Goal: Task Accomplishment & Management: Manage account settings

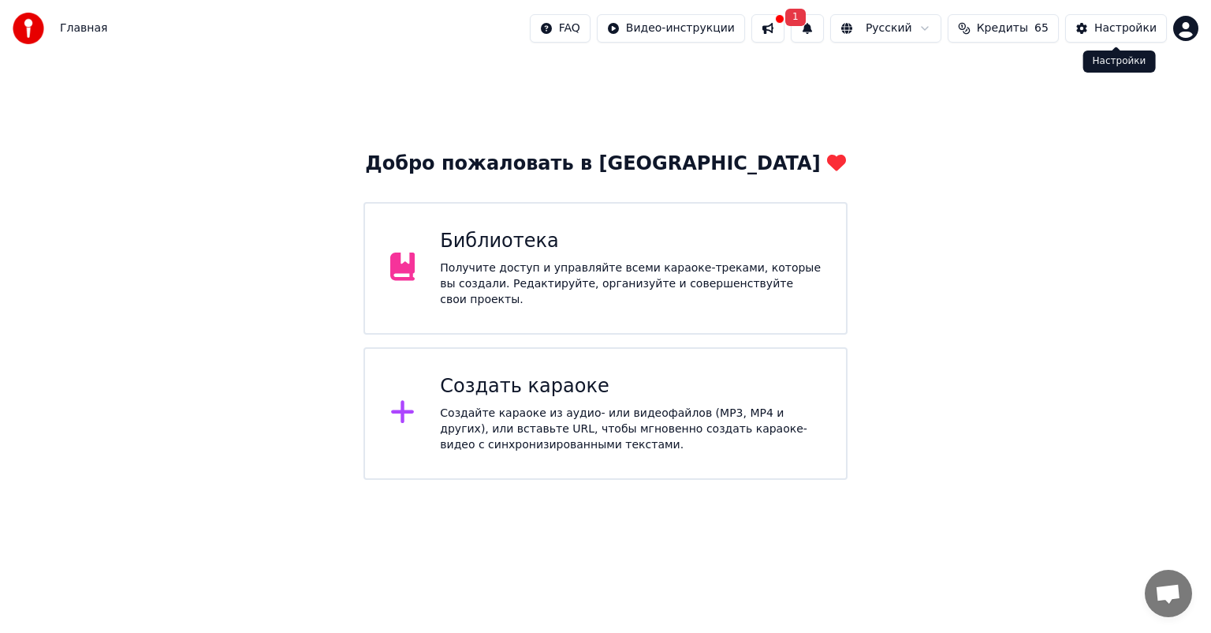
click at [1107, 25] on div "Настройки" at bounding box center [1126, 29] width 62 height 16
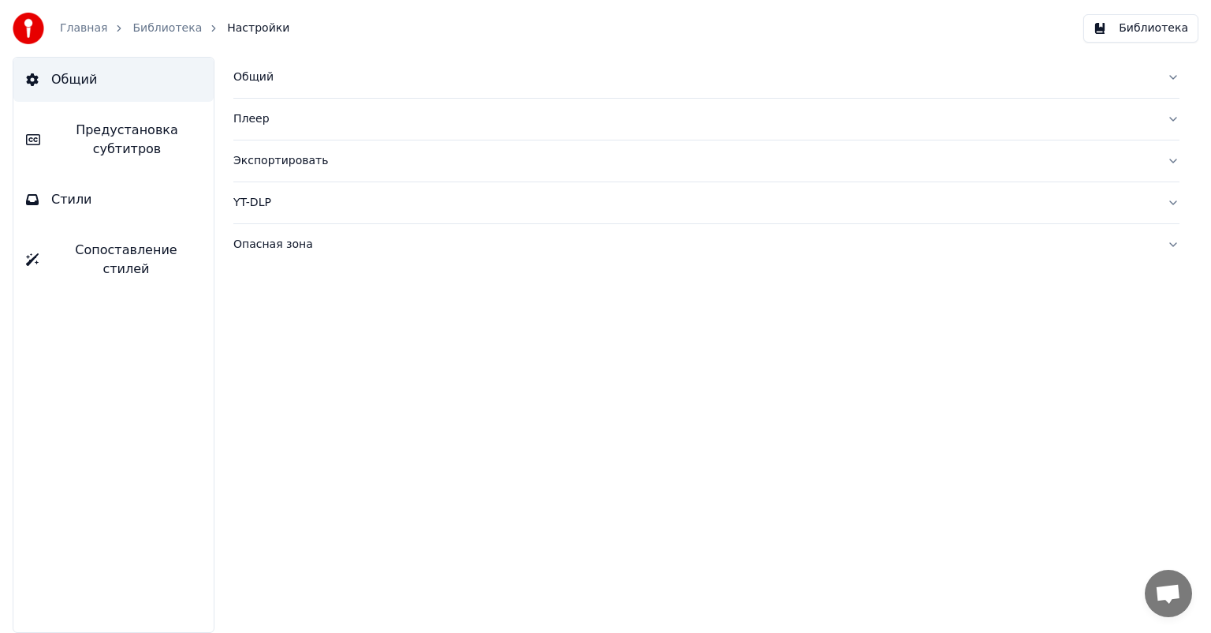
click at [140, 129] on span "Предустановка субтитров" at bounding box center [127, 140] width 148 height 38
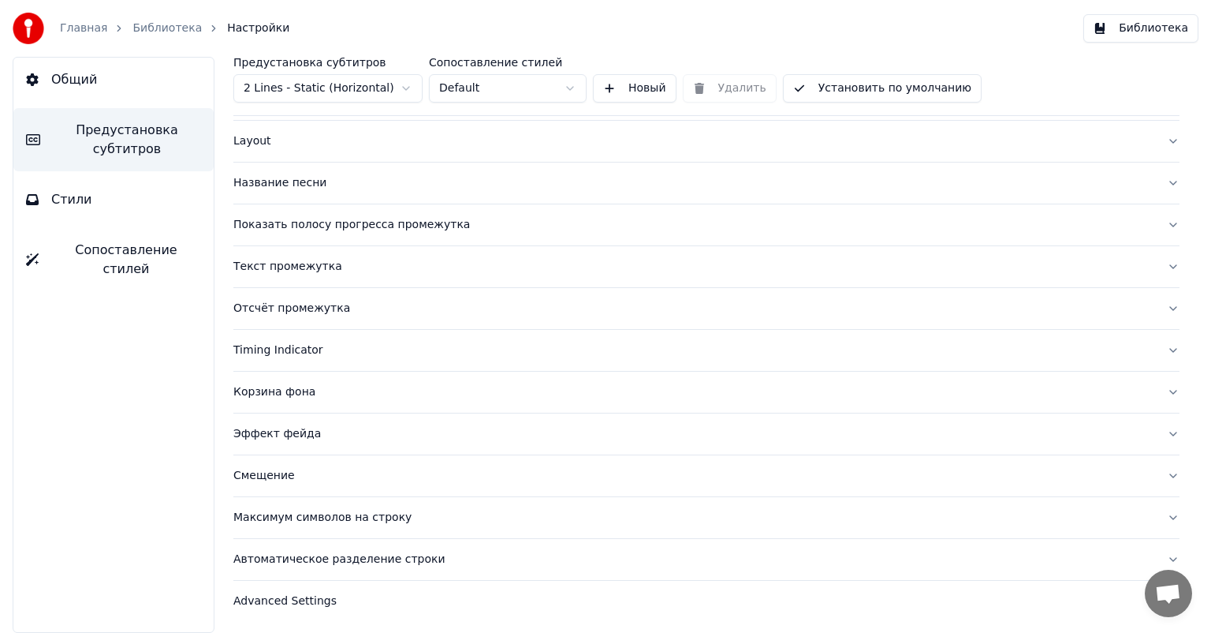
scroll to position [70, 0]
click at [121, 205] on button "Стили" at bounding box center [113, 199] width 200 height 44
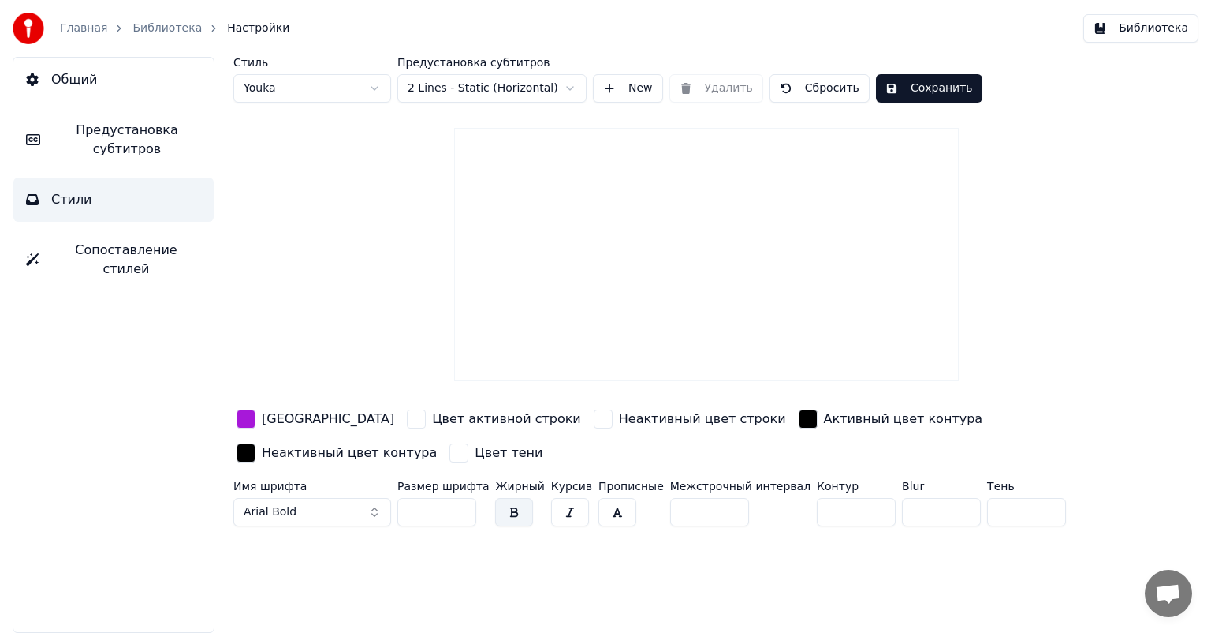
scroll to position [0, 0]
click at [354, 498] on button "Arial Bold" at bounding box center [312, 512] width 158 height 28
click at [363, 509] on button "Arial Bold" at bounding box center [312, 512] width 158 height 28
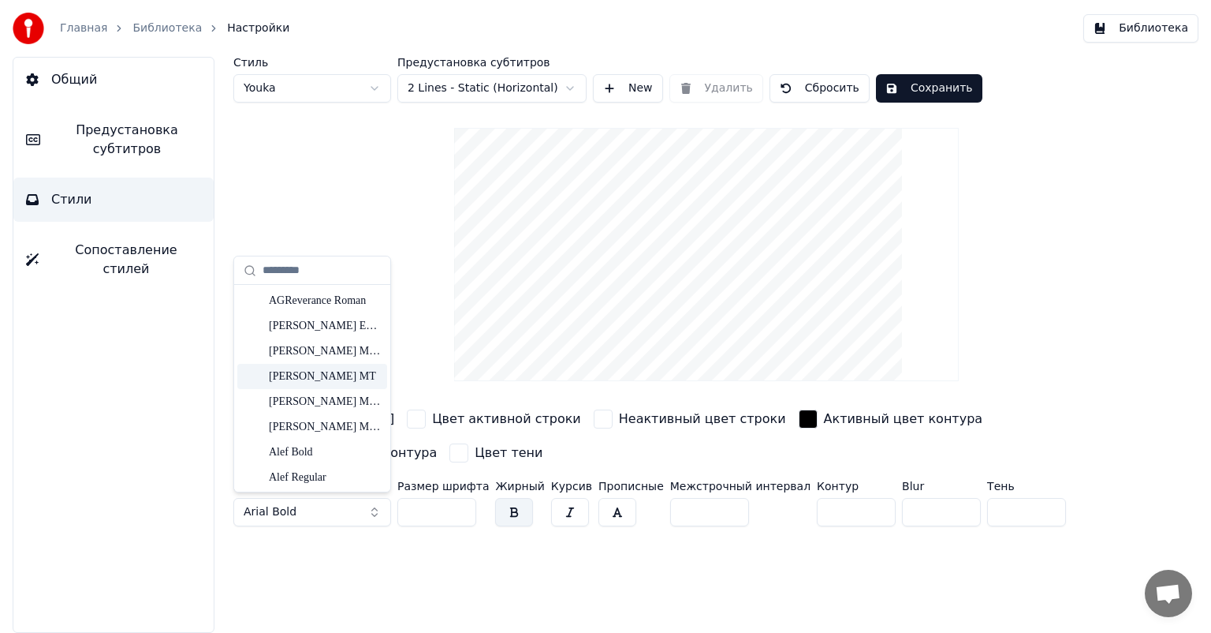
click at [382, 513] on button "Arial Bold" at bounding box center [312, 512] width 158 height 28
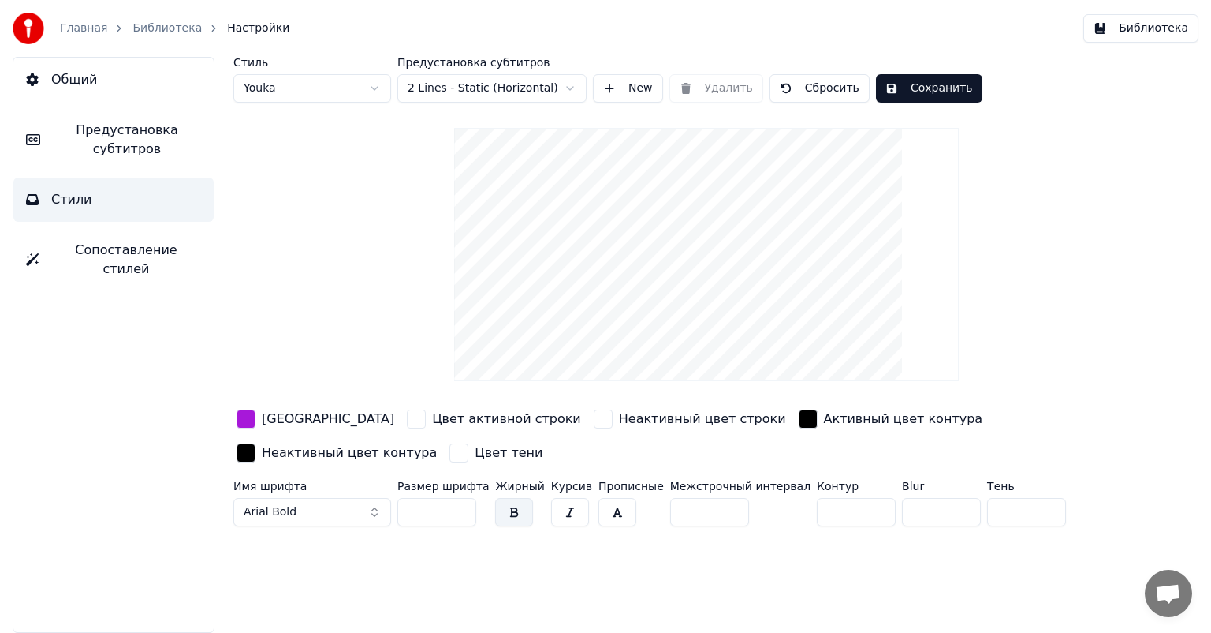
click at [356, 502] on button "Arial Bold" at bounding box center [312, 512] width 158 height 28
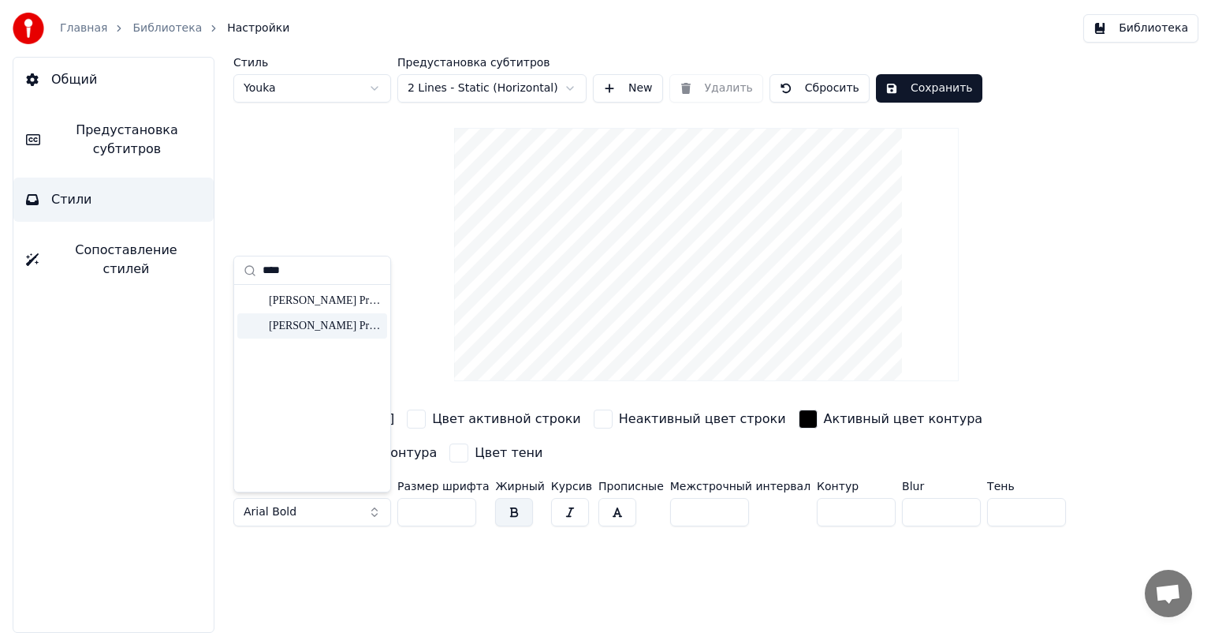
type input "****"
click at [354, 319] on div "[PERSON_NAME] Pro Condensed Medium Oblique" at bounding box center [325, 326] width 112 height 16
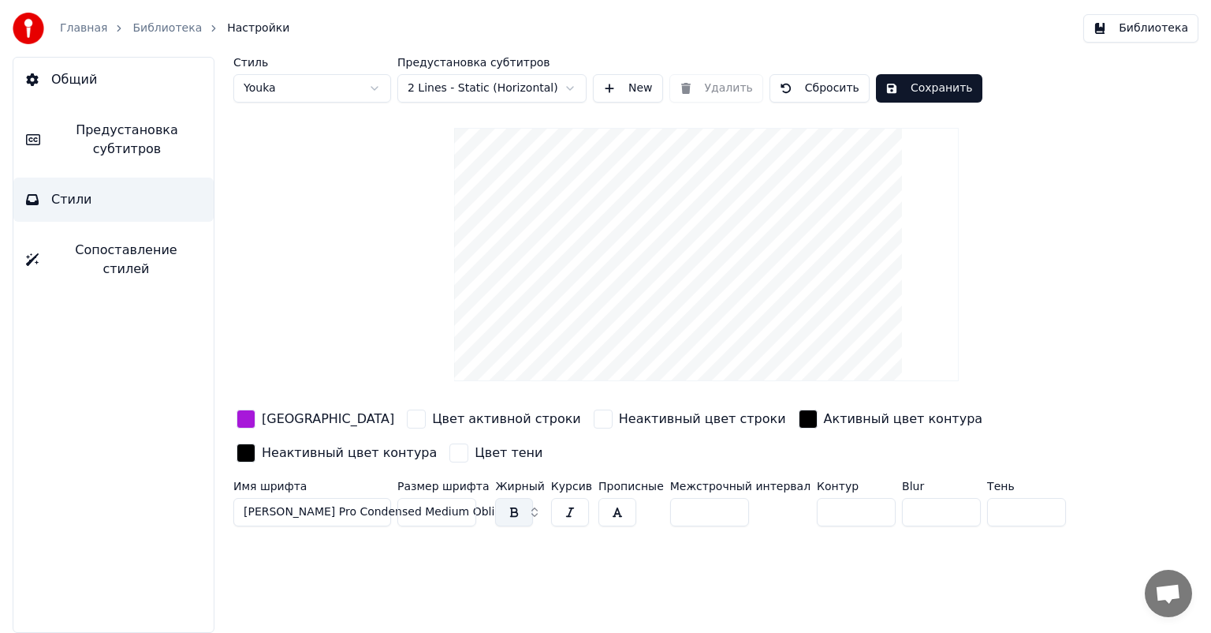
click at [339, 506] on span "[PERSON_NAME] Pro Condensed Medium Oblique" at bounding box center [380, 512] width 272 height 16
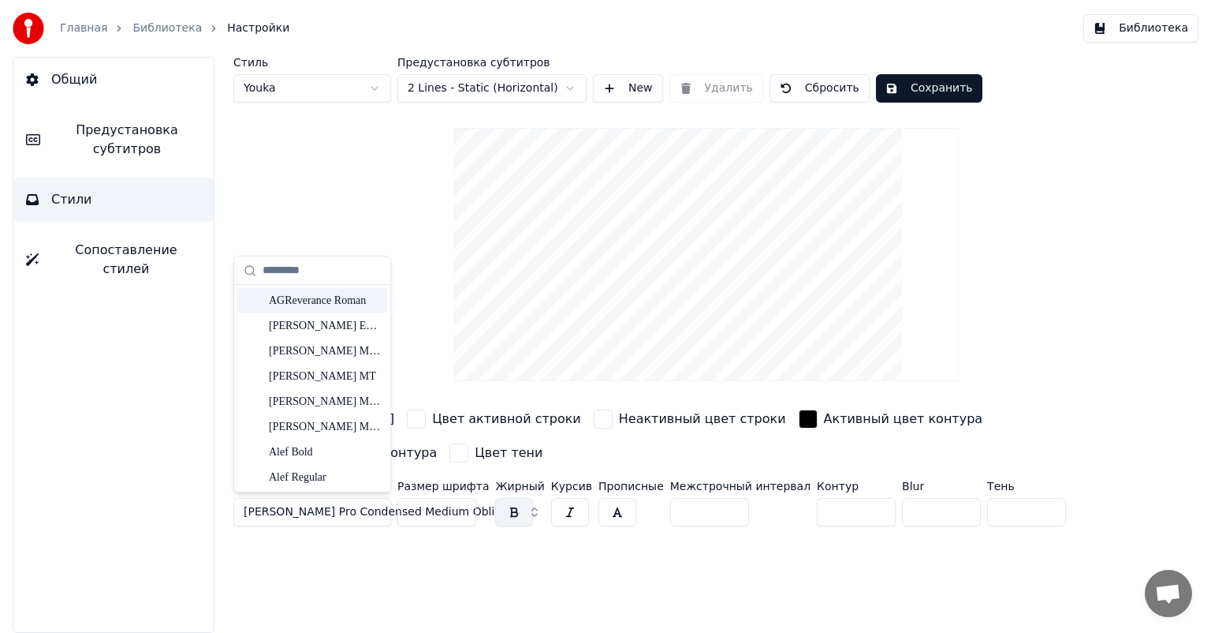
click at [313, 272] on input "text" at bounding box center [322, 271] width 118 height 32
click at [448, 540] on div "Стиль Youka Предустановка субтитров 2 Lines - Static (Horizontal) New Удалить С…" at bounding box center [706, 345] width 1009 height 576
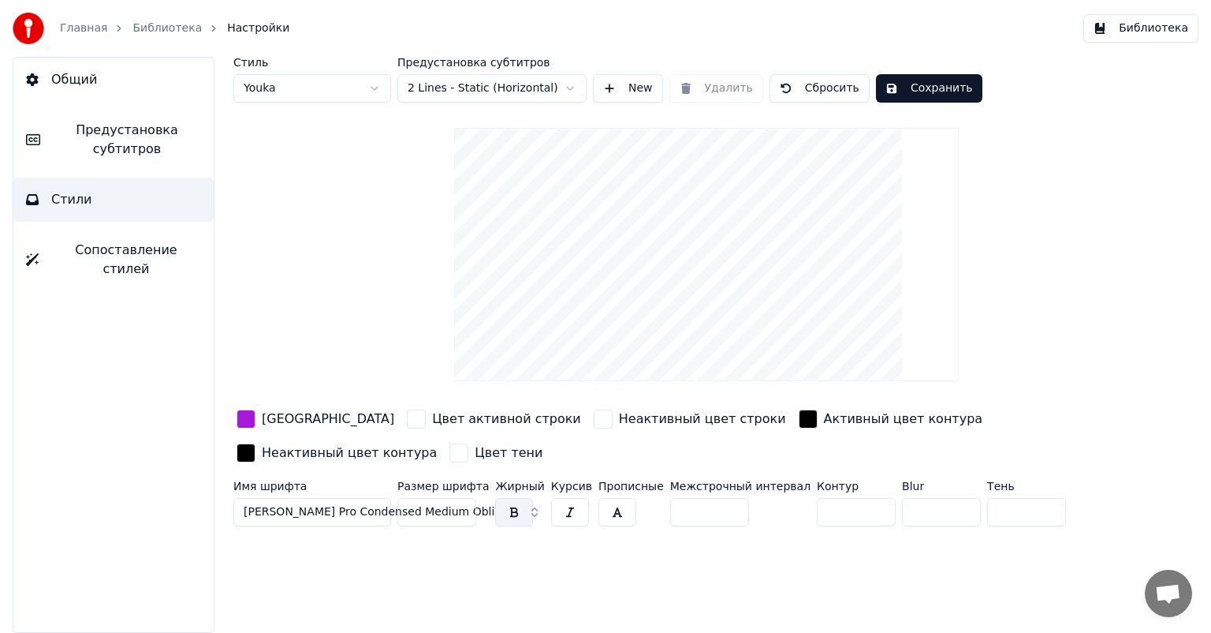
click at [299, 510] on span "[PERSON_NAME] Pro Condensed Medium Oblique" at bounding box center [380, 512] width 272 height 16
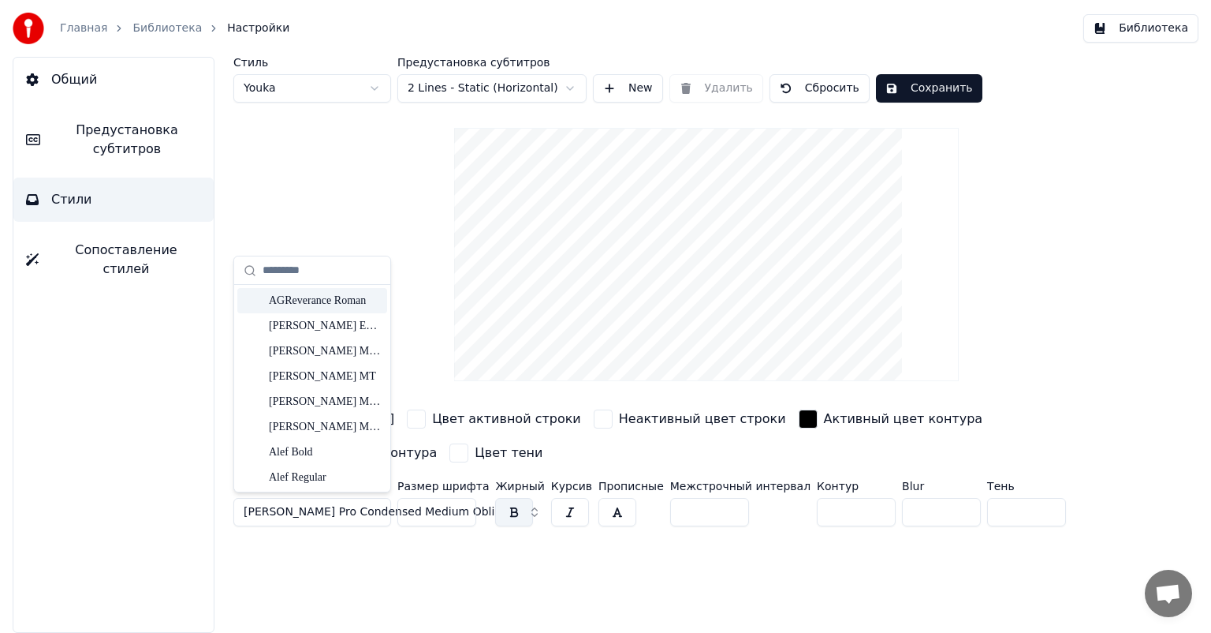
click at [307, 274] on input "text" at bounding box center [322, 271] width 118 height 32
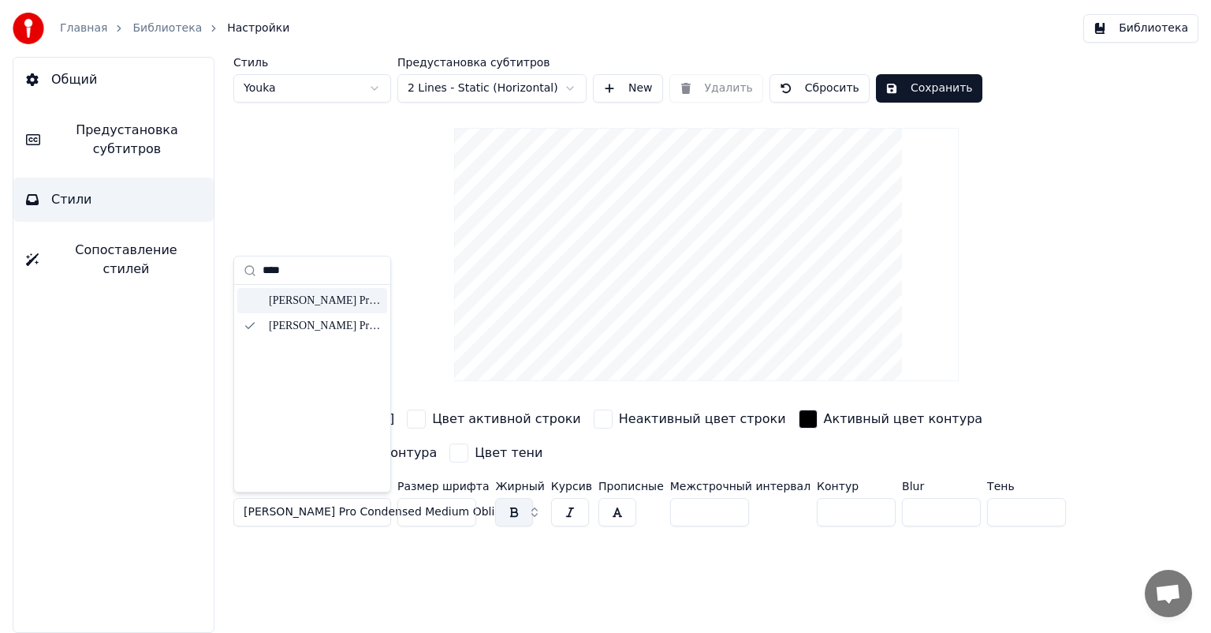
type input "****"
click at [370, 302] on div "[PERSON_NAME] Pro Condensed Medium" at bounding box center [325, 301] width 112 height 16
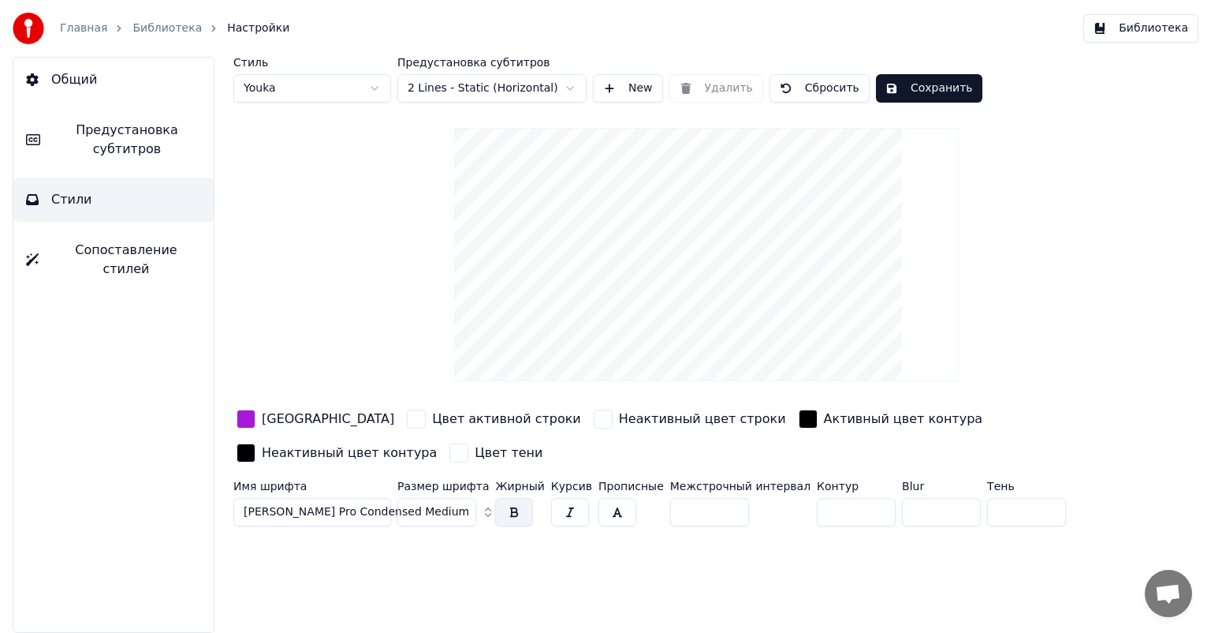
click at [272, 509] on span "[PERSON_NAME] Pro Condensed Medium" at bounding box center [357, 512] width 226 height 16
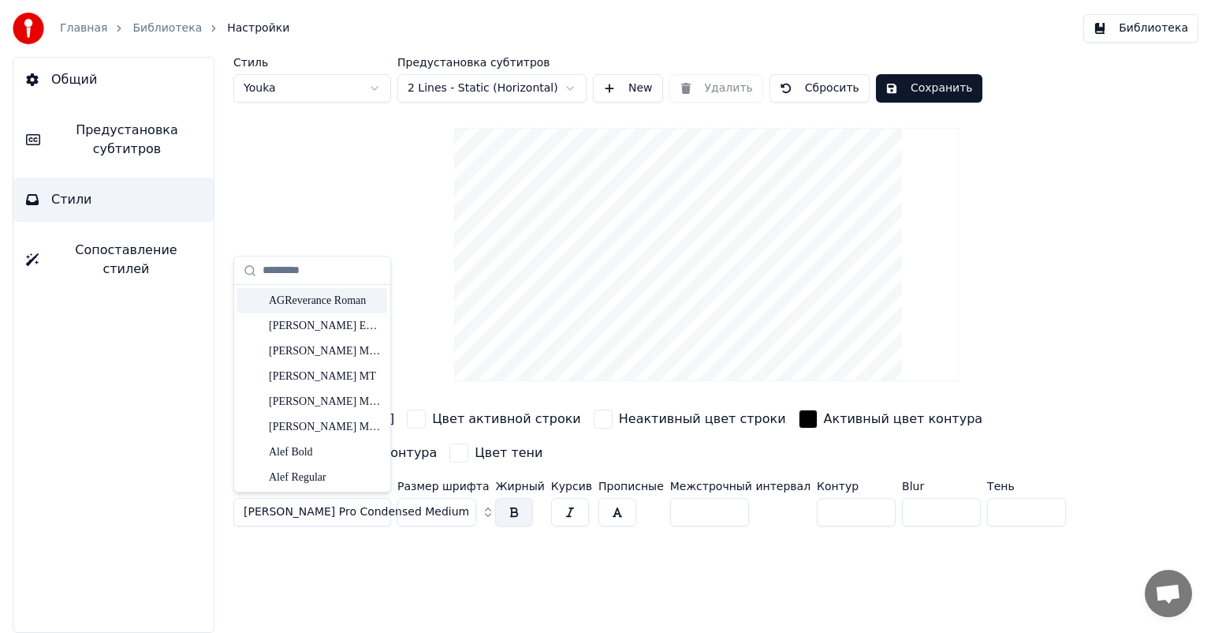
click at [305, 274] on input "text" at bounding box center [322, 271] width 118 height 32
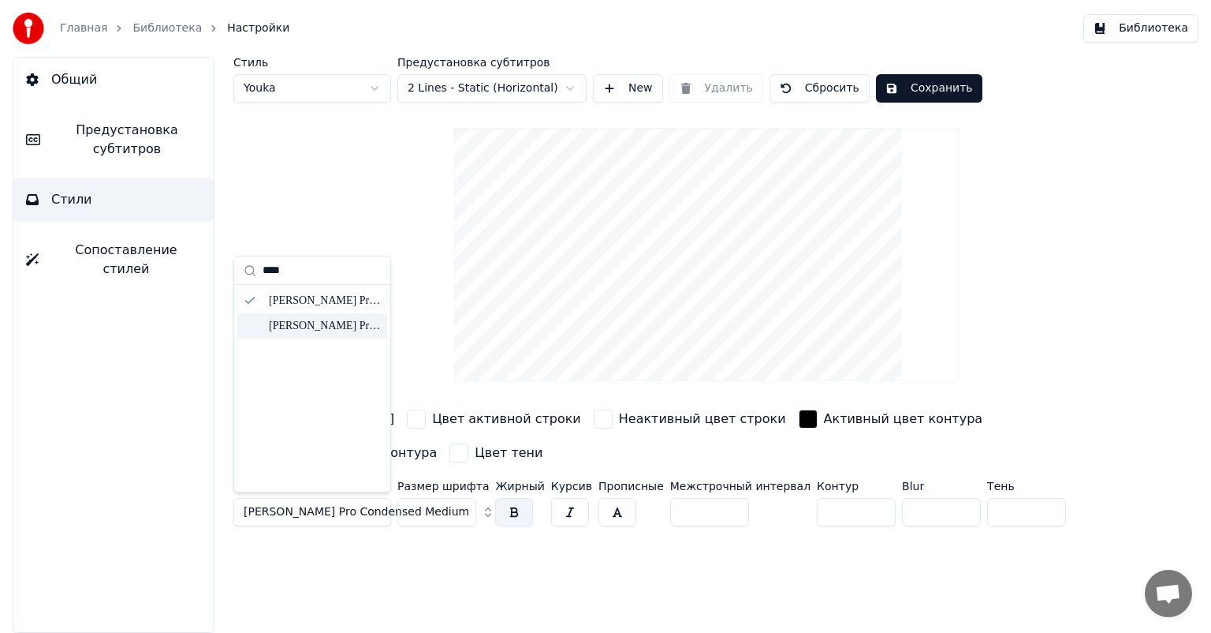
type input "****"
click at [311, 329] on div "[PERSON_NAME] Pro Condensed Medium Oblique" at bounding box center [325, 326] width 112 height 16
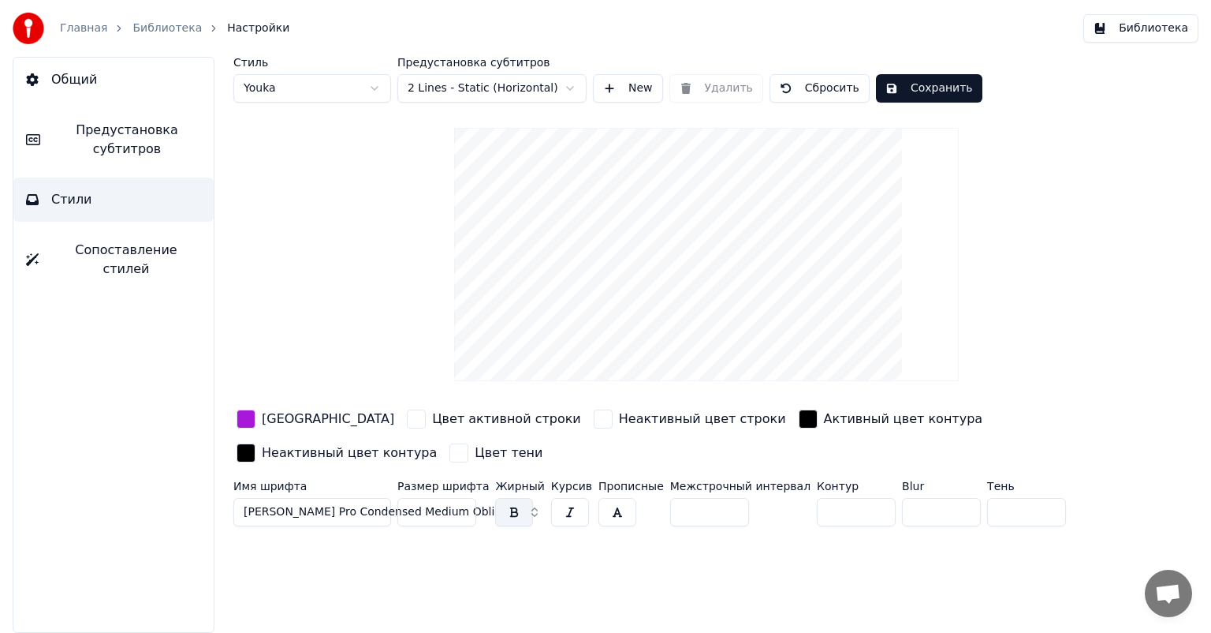
click at [249, 418] on div "button" at bounding box center [246, 418] width 19 height 19
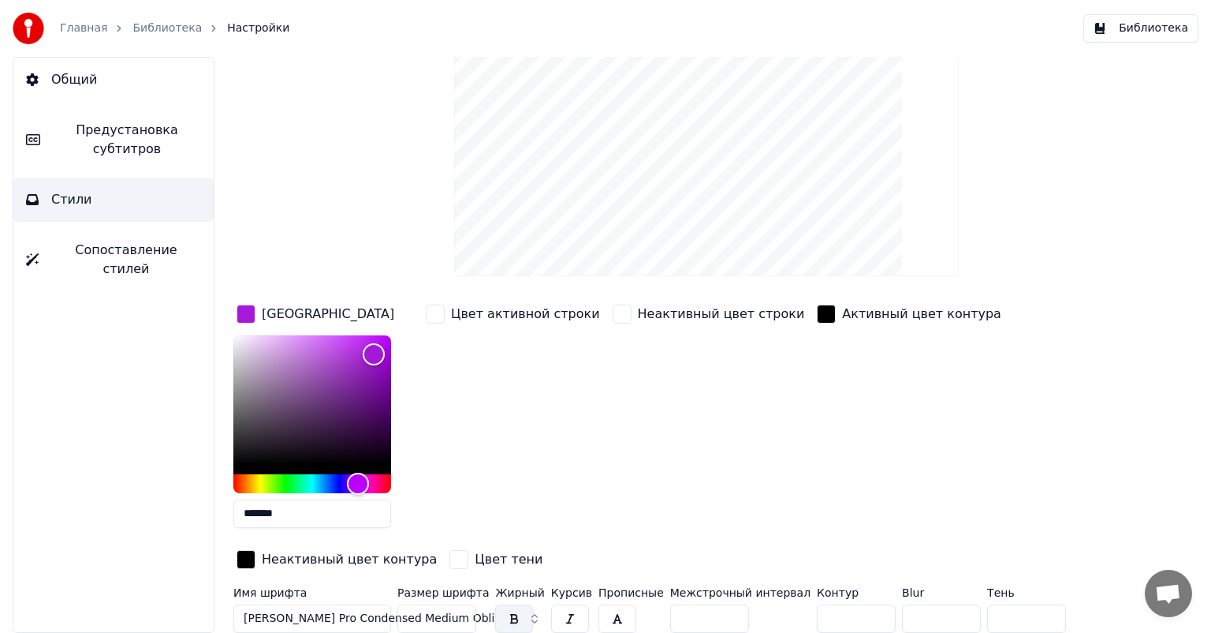
scroll to position [109, 0]
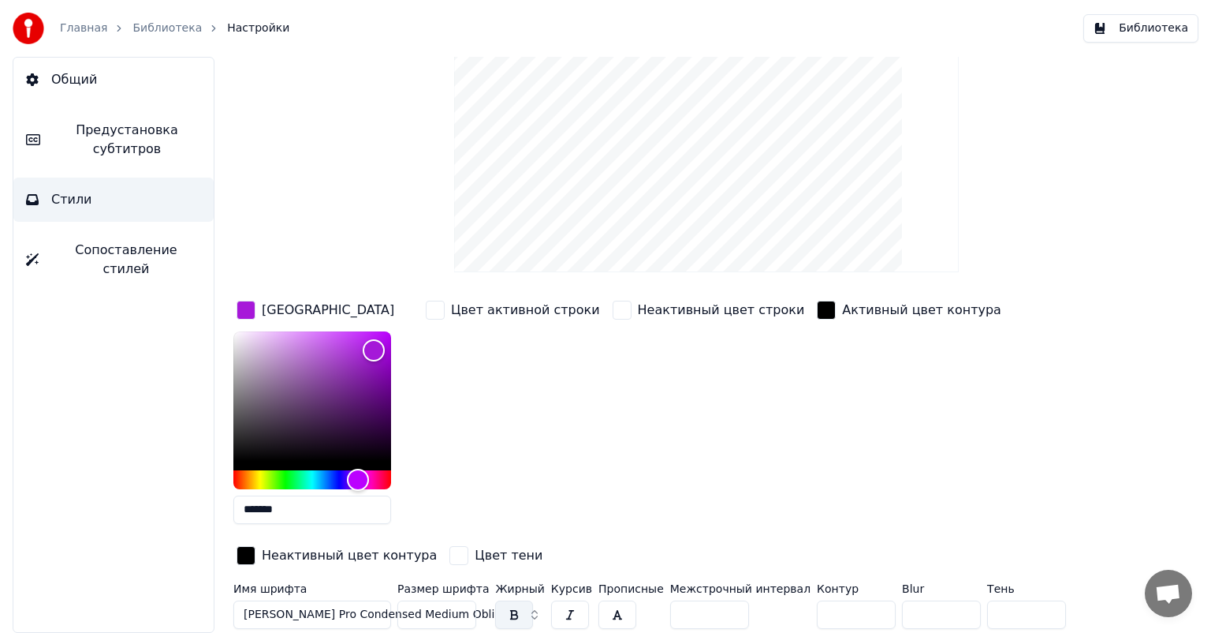
click at [303, 511] on input "*******" at bounding box center [312, 509] width 158 height 28
paste input "text"
click at [476, 458] on div "Цвет активной строки" at bounding box center [513, 416] width 181 height 239
click at [713, 370] on div "Неактивный цвет строки" at bounding box center [709, 416] width 199 height 239
click at [245, 517] on input "******" at bounding box center [312, 509] width 158 height 28
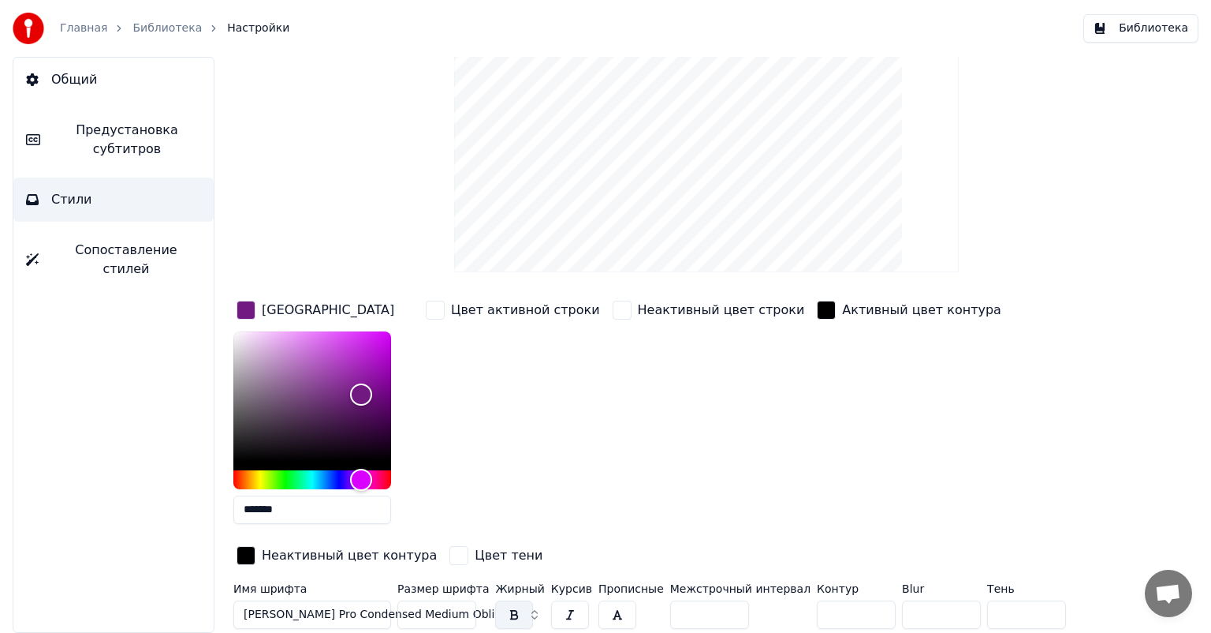
click at [623, 463] on div "Неактивный цвет строки" at bounding box center [709, 416] width 199 height 239
drag, startPoint x: 250, startPoint y: 511, endPoint x: 237, endPoint y: 512, distance: 13.4
click at [237, 512] on input "*******" at bounding box center [312, 509] width 158 height 28
type input "******"
click at [554, 472] on div "Цвет активной строки" at bounding box center [513, 416] width 181 height 239
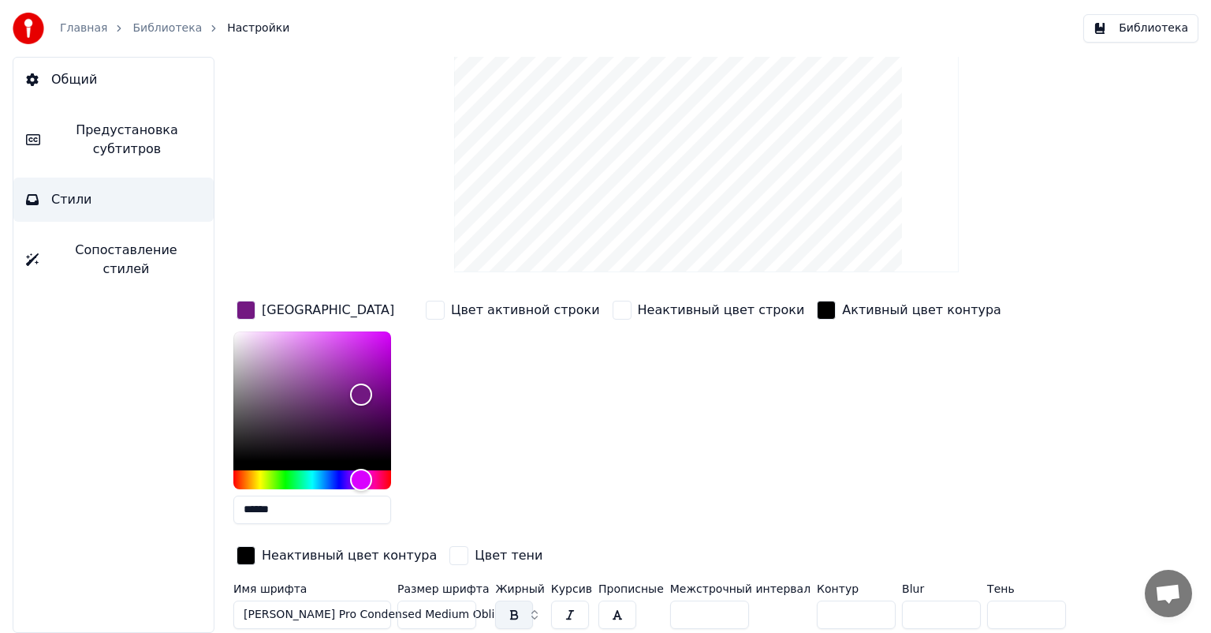
click at [507, 608] on button "button" at bounding box center [514, 614] width 38 height 28
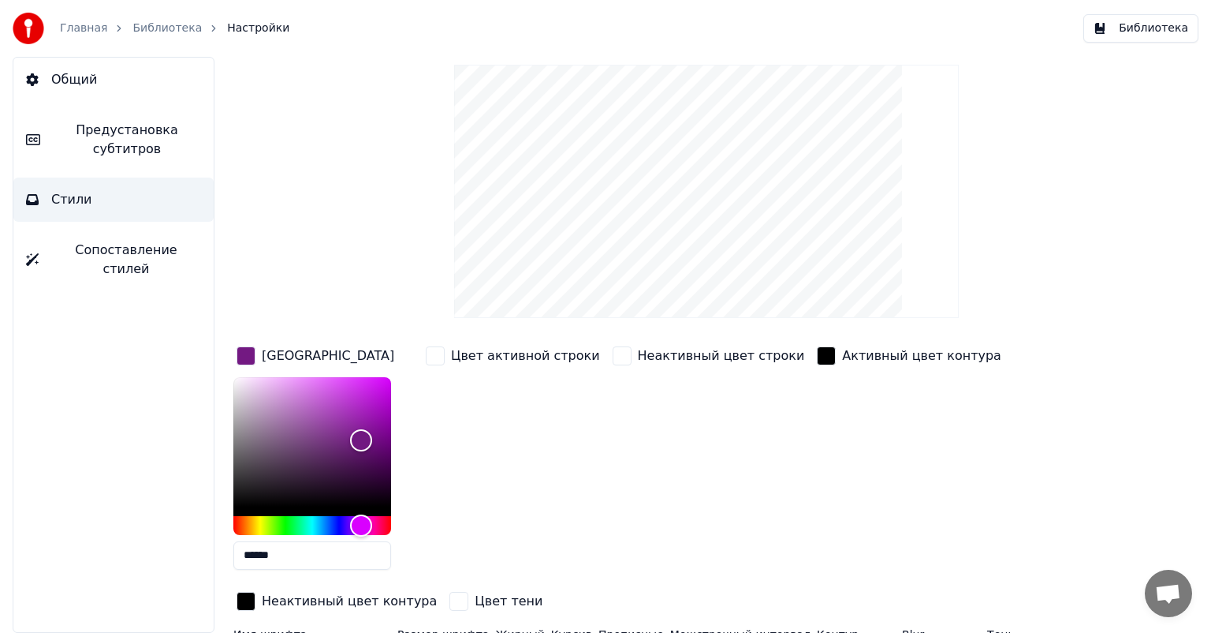
scroll to position [0, 0]
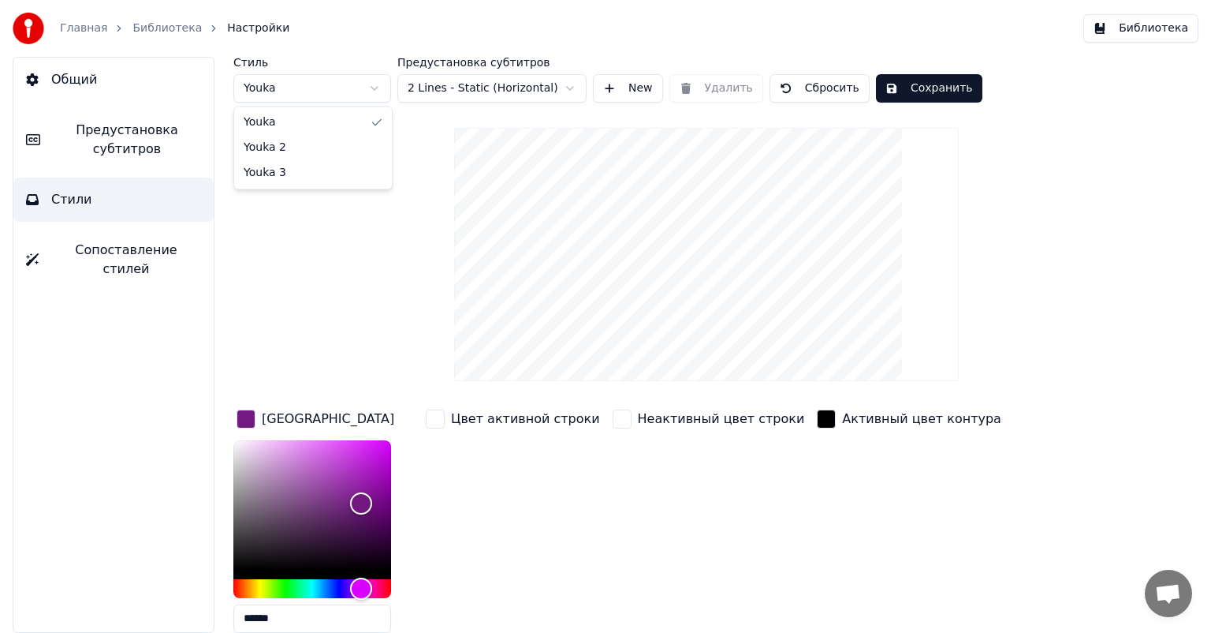
click at [372, 92] on html "Главная Библиотека Настройки Библиотека Общий Предустановка субтитров Стили Соп…" at bounding box center [605, 316] width 1211 height 633
click at [950, 91] on button "Сохранить" at bounding box center [929, 88] width 106 height 28
click at [84, 147] on span "Предустановка субтитров" at bounding box center [127, 140] width 148 height 38
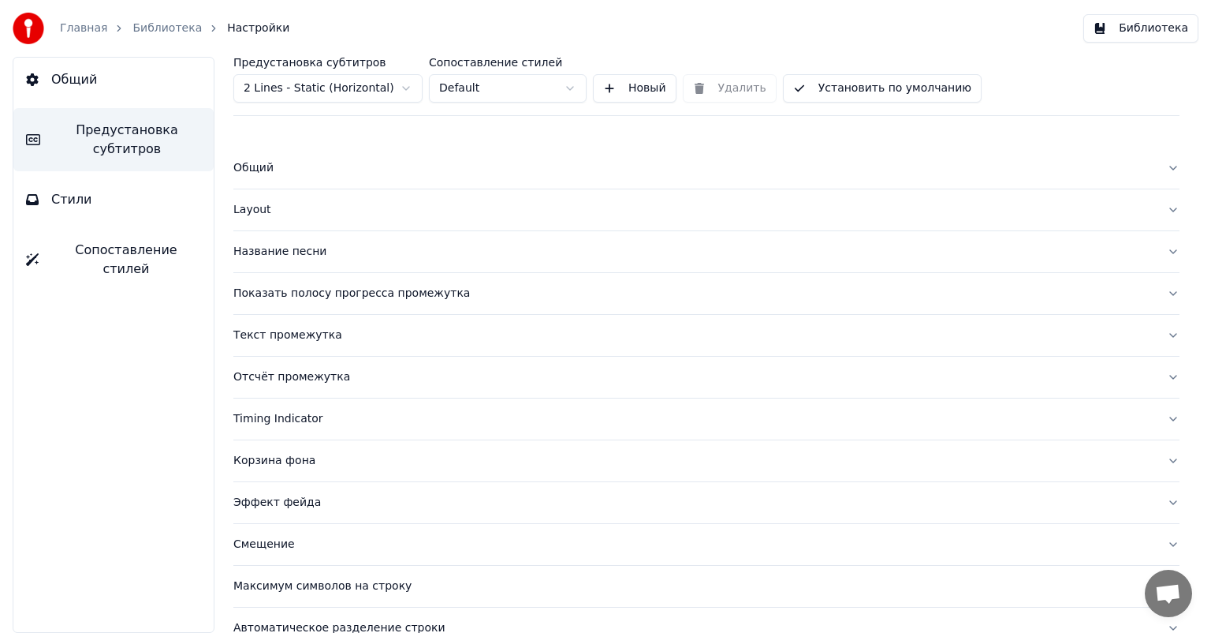
click at [37, 79] on icon at bounding box center [32, 79] width 13 height 13
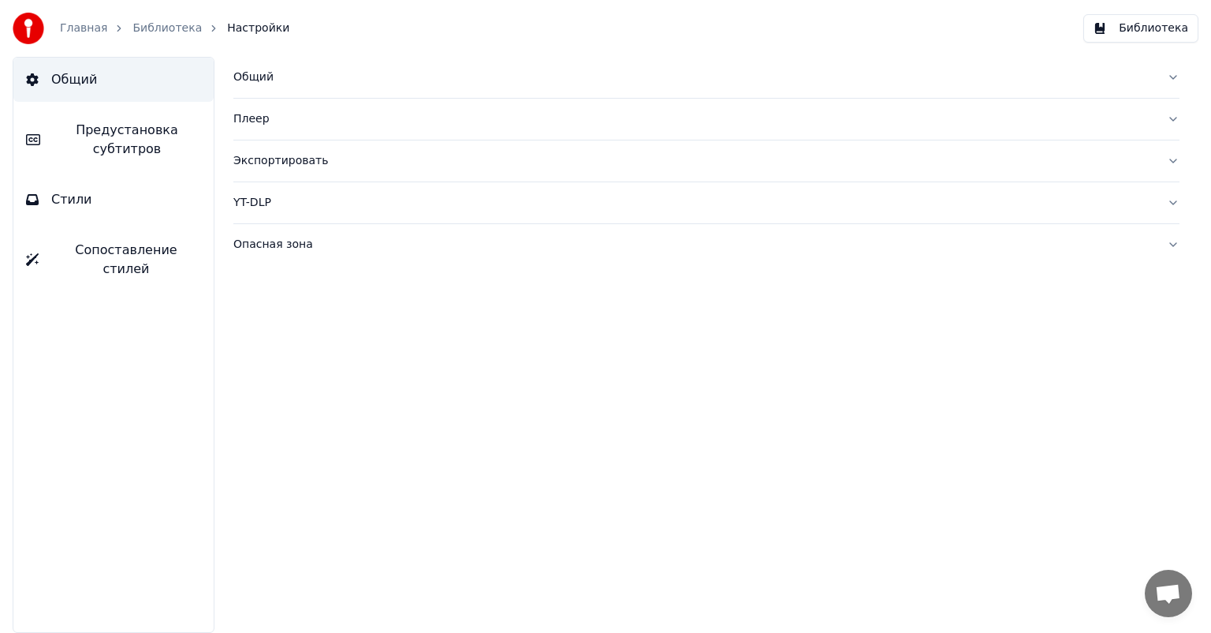
click at [77, 35] on link "Главная" at bounding box center [83, 29] width 47 height 16
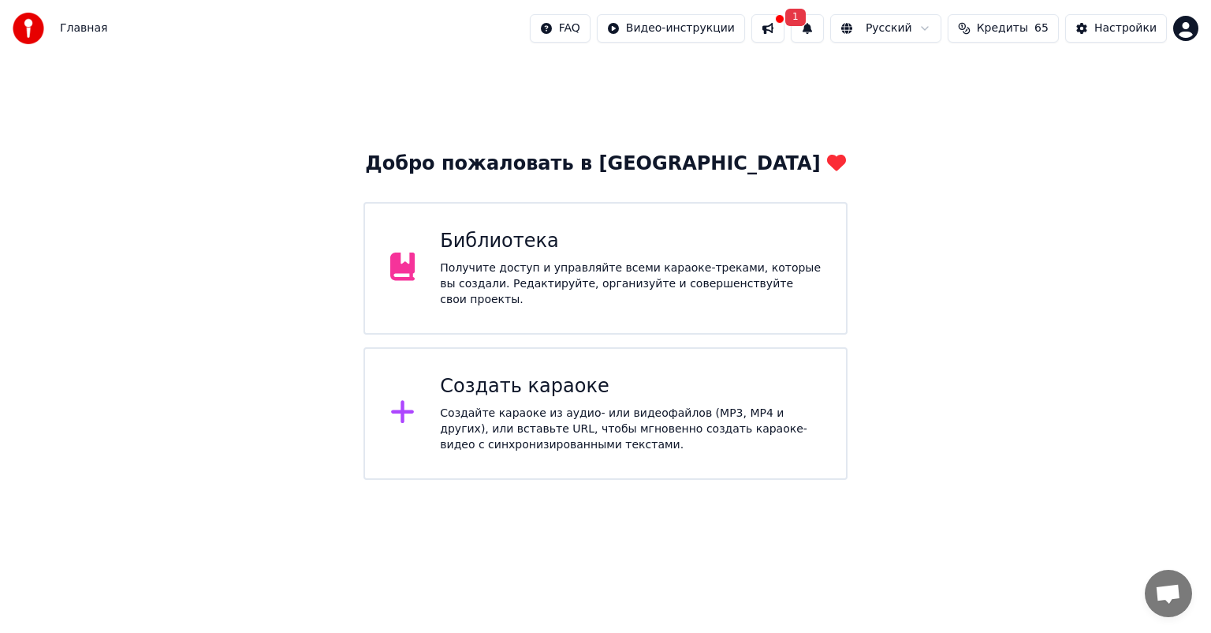
click at [801, 28] on button "1" at bounding box center [807, 28] width 33 height 28
click at [937, 78] on button "Обновить" at bounding box center [929, 78] width 83 height 28
click at [521, 289] on div "Получите доступ и управляйте всеми караоке-треками, которые вы создали. Редакти…" at bounding box center [630, 283] width 381 height 47
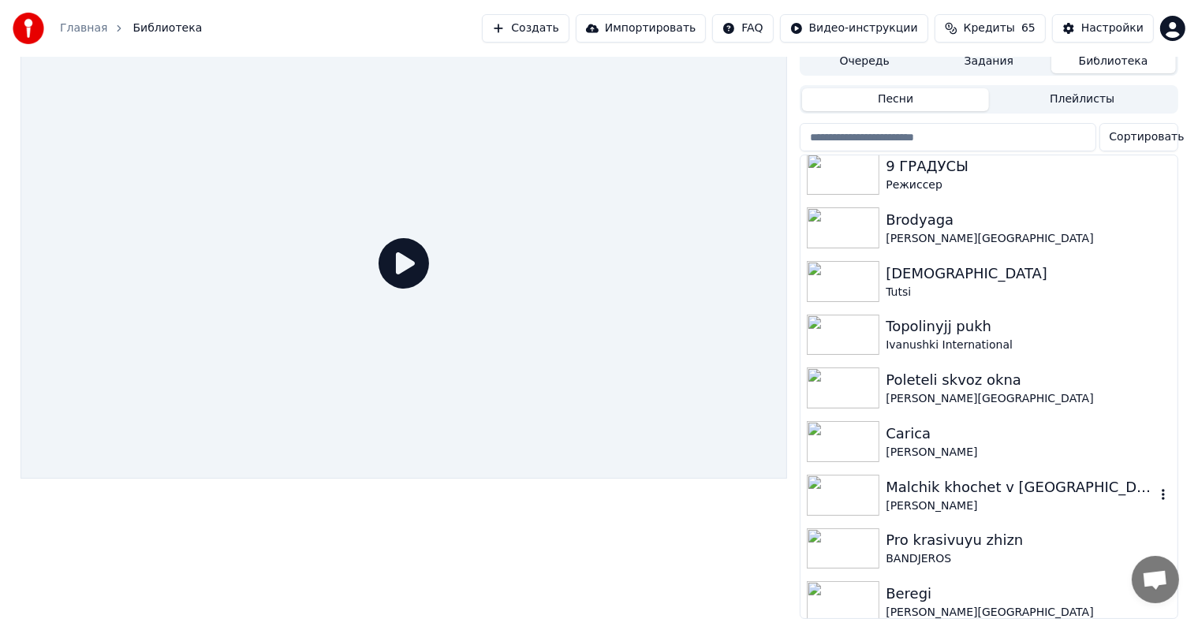
scroll to position [19, 0]
